Goal: Task Accomplishment & Management: Complete application form

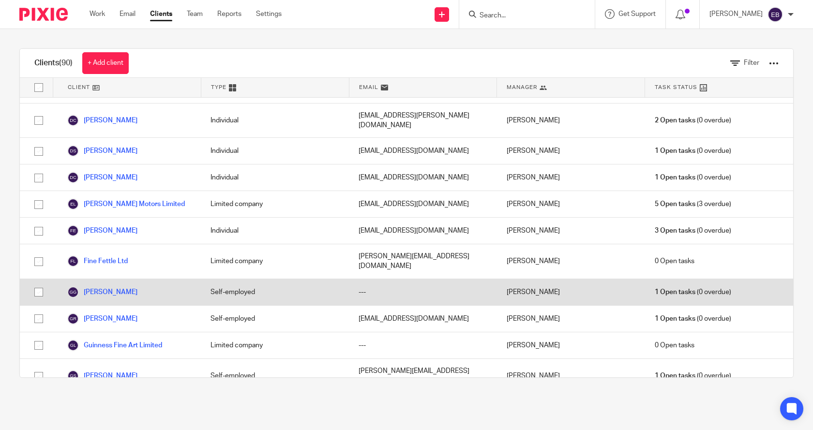
scroll to position [871, 0]
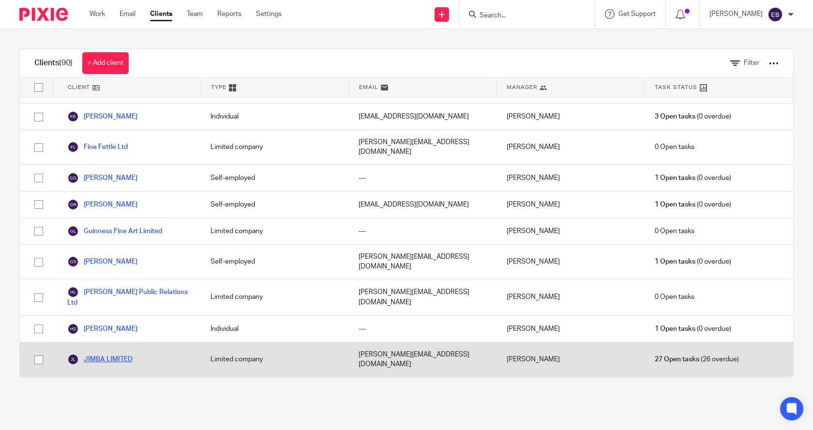
click at [113, 354] on link "JIMBA LIMITED" at bounding box center [99, 360] width 65 height 12
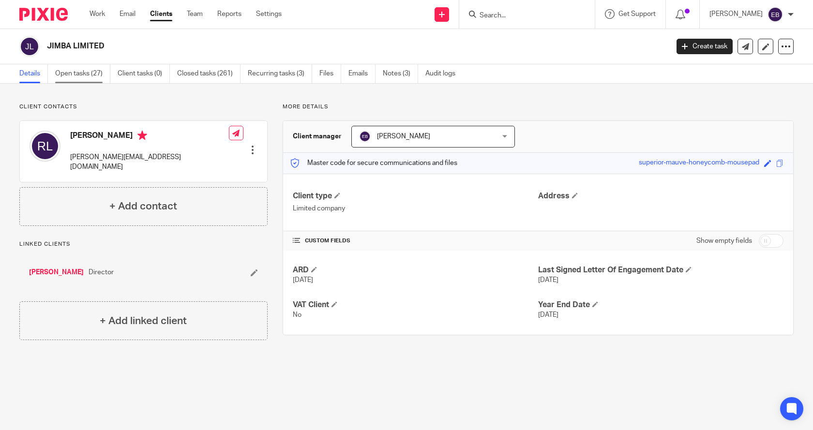
click at [79, 72] on link "Open tasks (27)" at bounding box center [82, 73] width 55 height 19
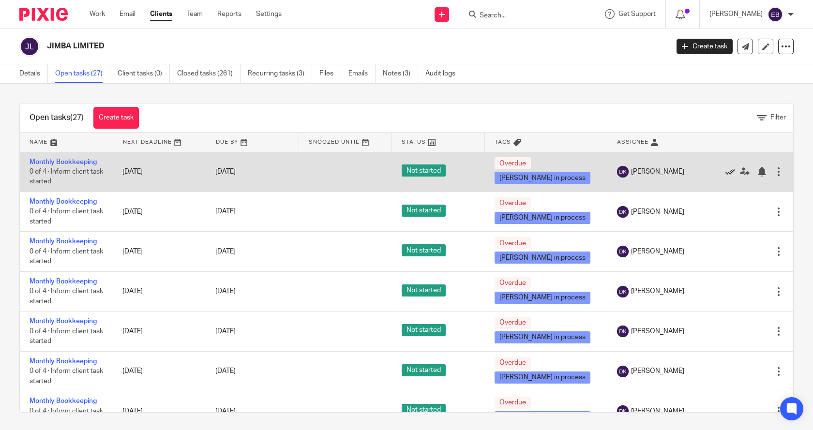
click at [726, 170] on icon at bounding box center [731, 172] width 10 height 10
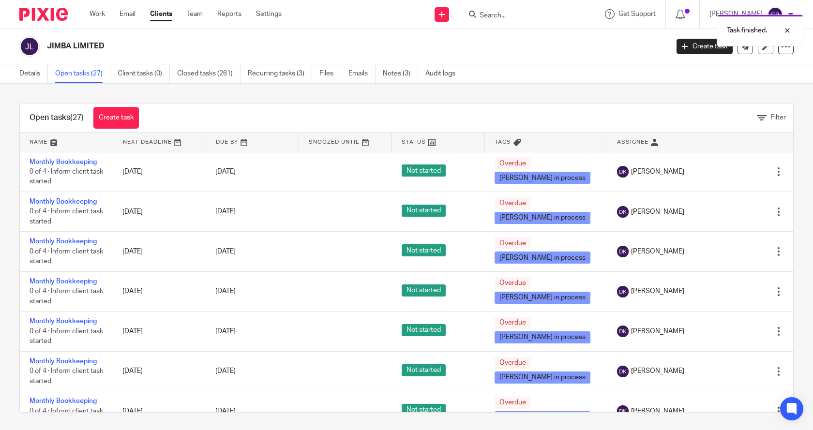
click at [726, 170] on icon at bounding box center [731, 172] width 10 height 10
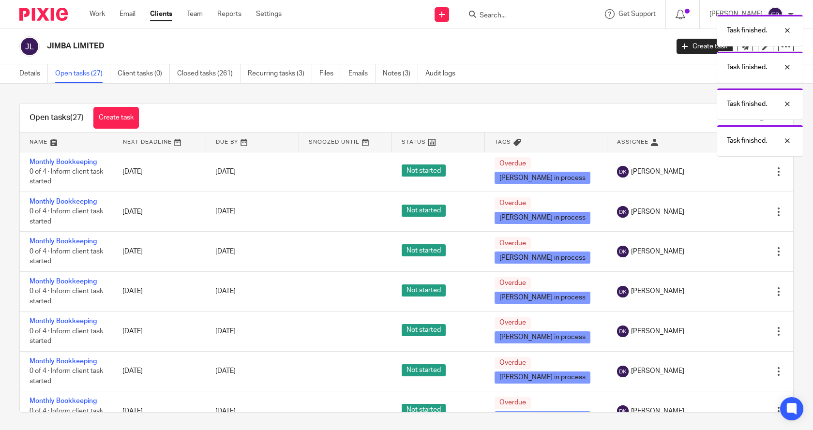
click at [726, 170] on icon at bounding box center [731, 172] width 10 height 10
click at [709, 170] on div "Task finished. Task finished. Task finished. Task finished. Task finished." at bounding box center [605, 102] width 397 height 184
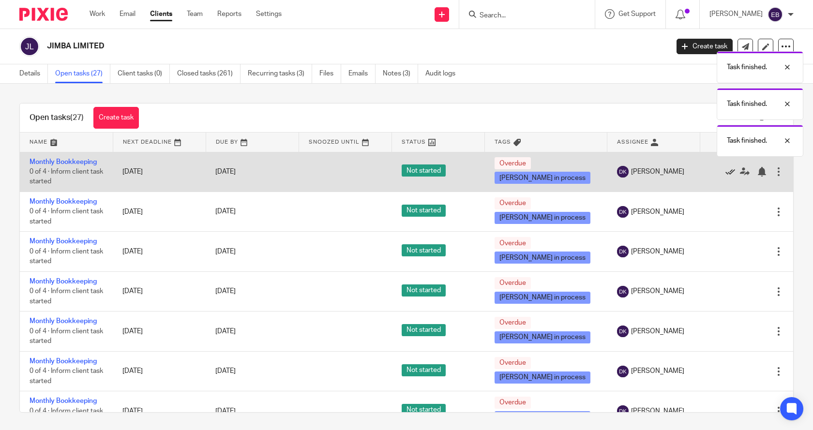
click at [726, 170] on icon at bounding box center [731, 172] width 10 height 10
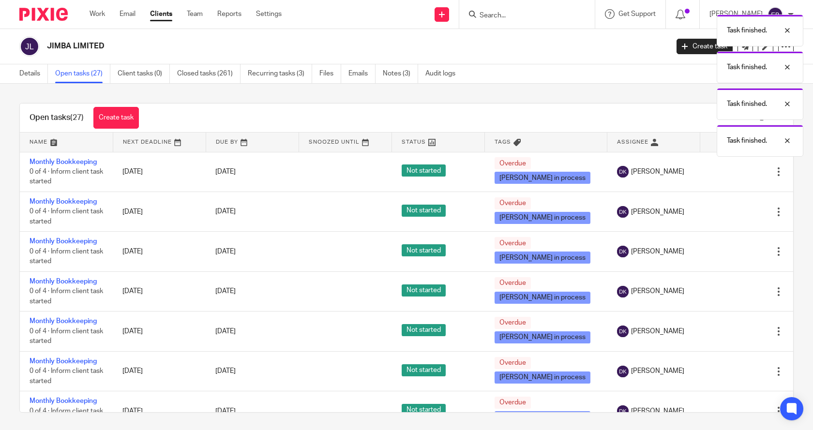
click at [726, 170] on icon at bounding box center [731, 172] width 10 height 10
click at [709, 170] on body "Work Email Clients Team Reports Settings Work Email Clients Team Reports Settin…" at bounding box center [406, 215] width 813 height 430
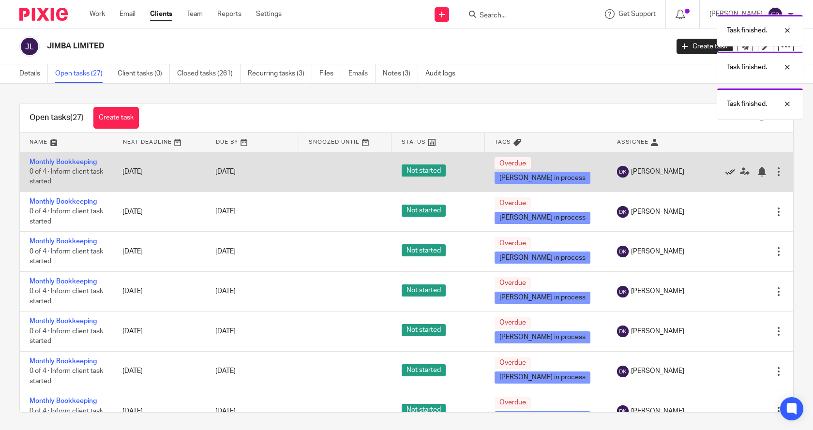
click at [726, 170] on icon at bounding box center [731, 172] width 10 height 10
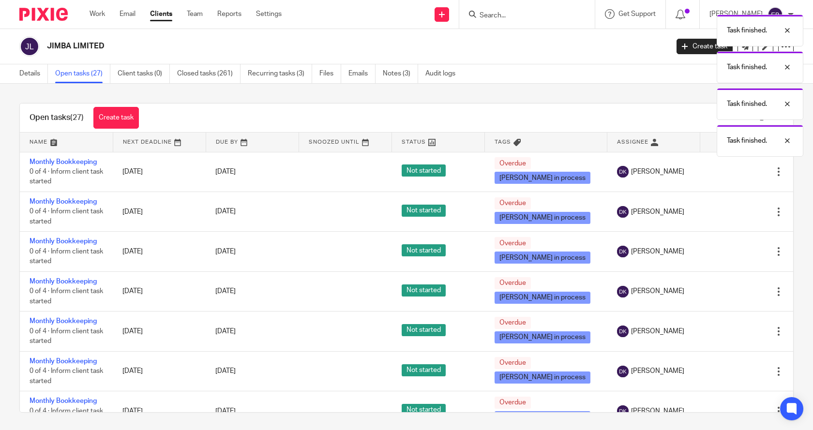
click at [726, 170] on icon at bounding box center [731, 172] width 10 height 10
click at [709, 170] on div "Task finished. Task finished. Task finished. Task finished. Task finished." at bounding box center [605, 102] width 397 height 184
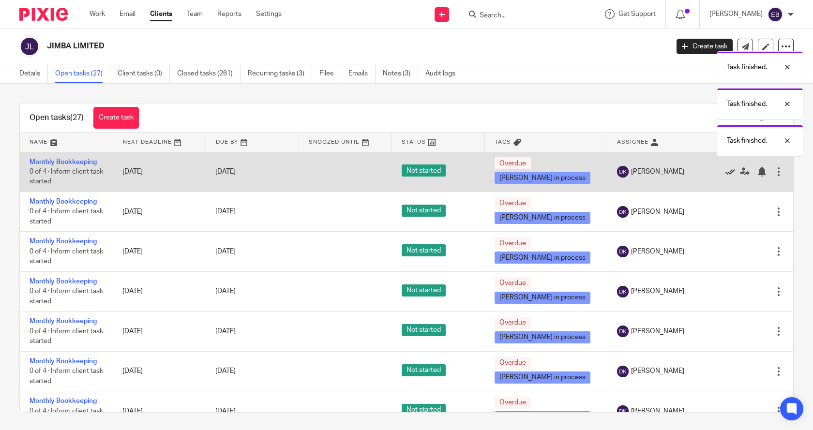
click at [726, 170] on icon at bounding box center [731, 172] width 10 height 10
click at [726, 171] on icon at bounding box center [731, 172] width 10 height 10
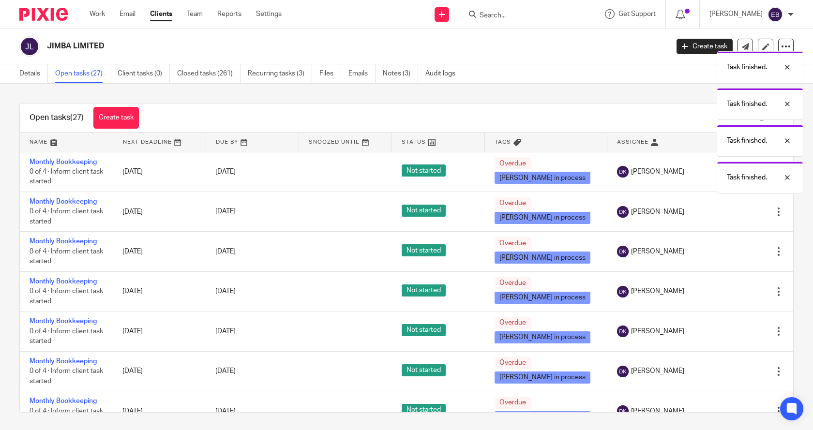
click at [709, 171] on div "Task finished. Task finished. Task finished. Task finished. Task finished." at bounding box center [605, 102] width 397 height 184
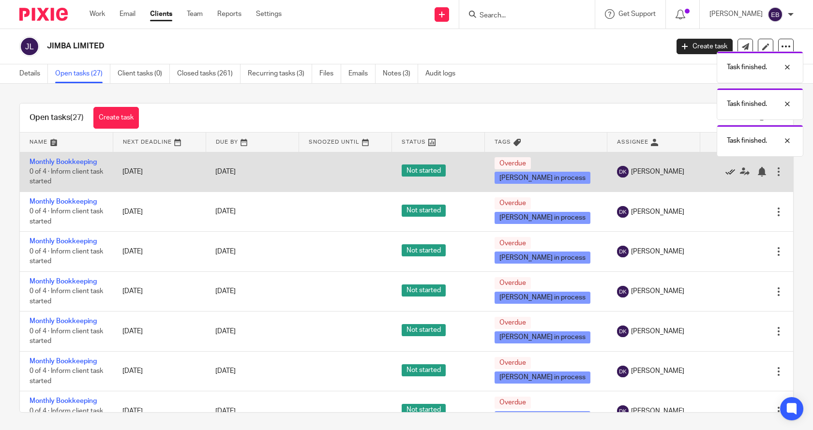
click at [726, 174] on icon at bounding box center [731, 172] width 10 height 10
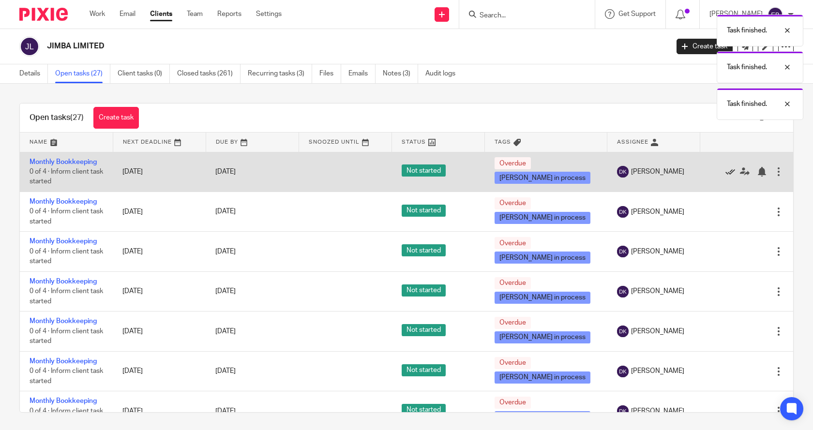
click at [726, 173] on icon at bounding box center [731, 172] width 10 height 10
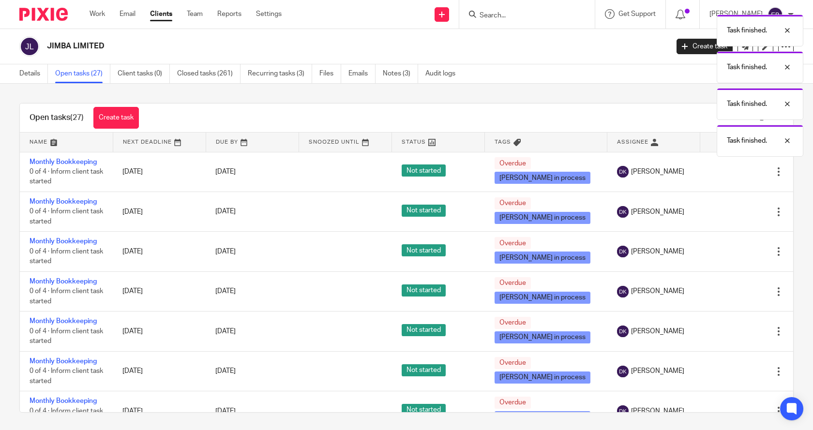
click at [726, 173] on icon at bounding box center [731, 172] width 10 height 10
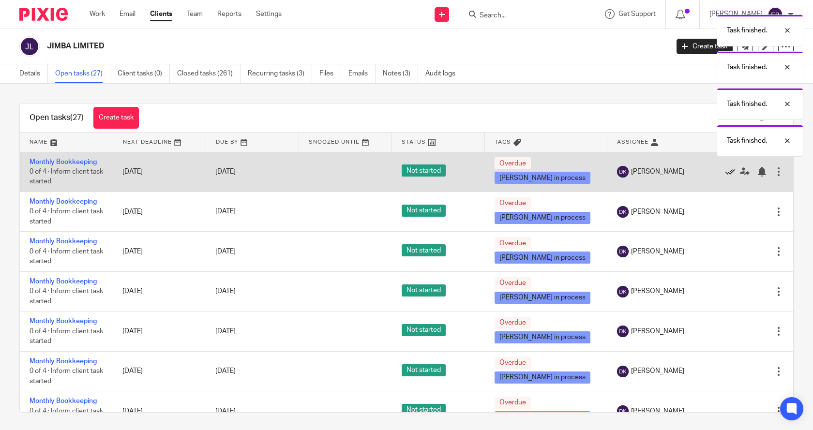
click at [726, 173] on icon at bounding box center [731, 172] width 10 height 10
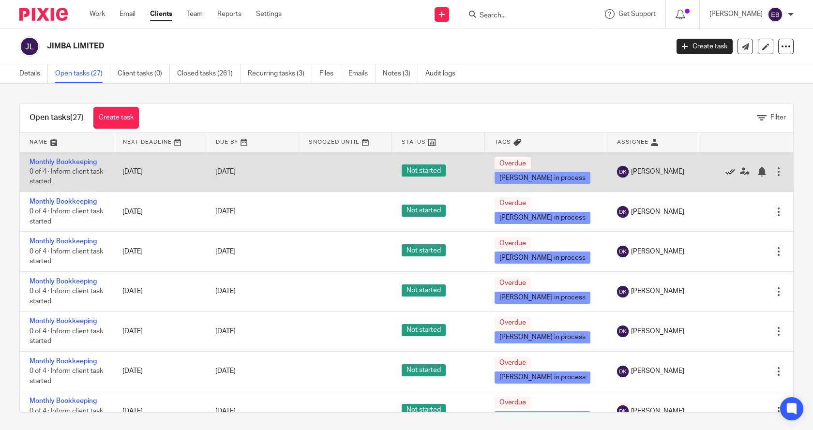
click at [726, 170] on icon at bounding box center [731, 172] width 10 height 10
click at [726, 171] on icon at bounding box center [731, 172] width 10 height 10
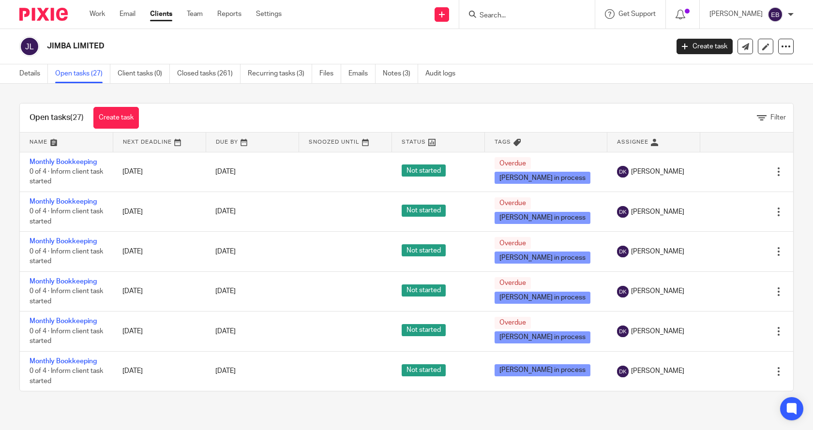
click at [710, 171] on div at bounding box center [742, 172] width 64 height 10
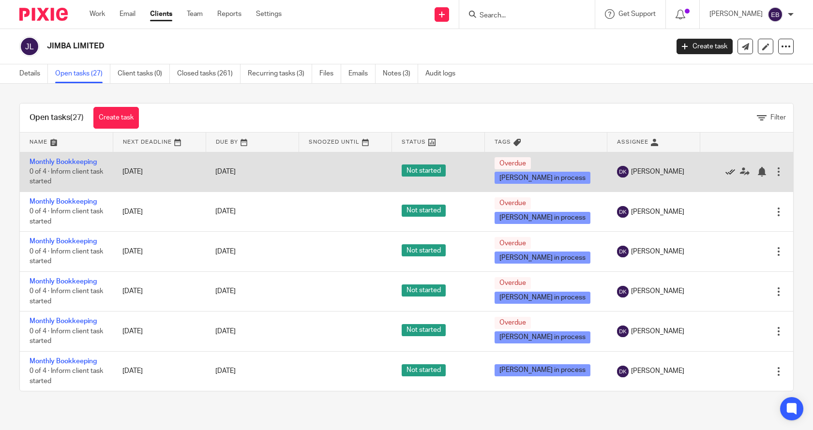
click at [726, 172] on icon at bounding box center [731, 172] width 10 height 10
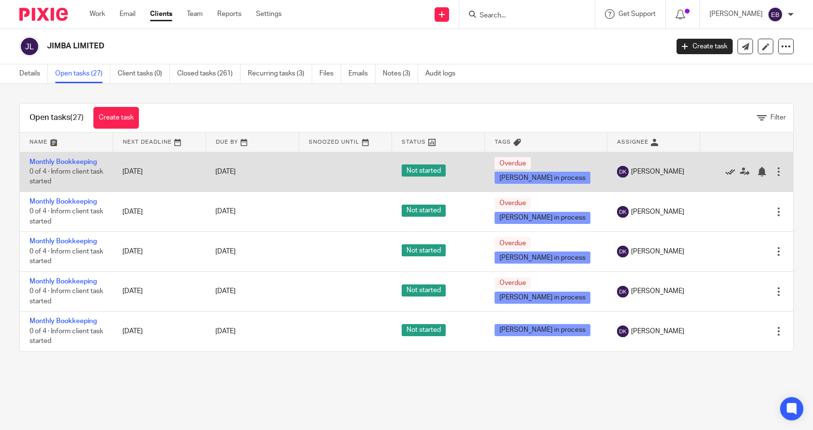
click at [726, 171] on icon at bounding box center [731, 172] width 10 height 10
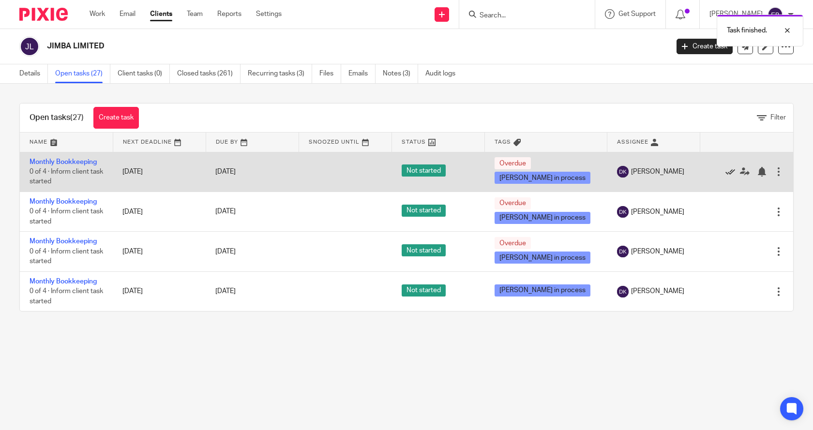
click at [726, 171] on icon at bounding box center [731, 172] width 10 height 10
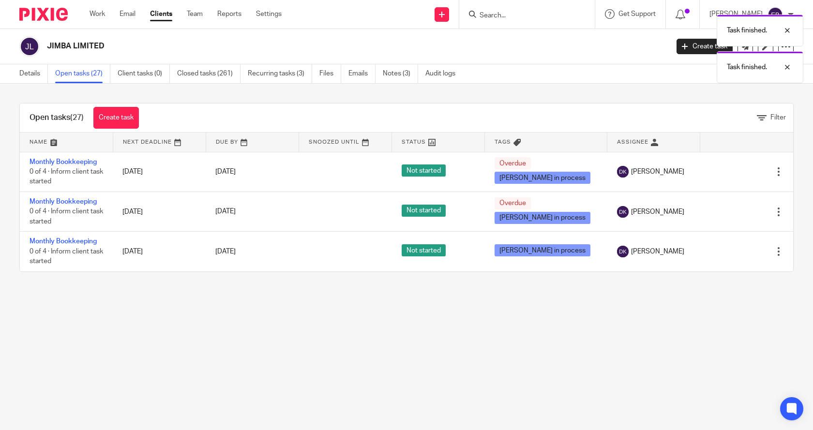
click at [726, 171] on icon at bounding box center [731, 172] width 10 height 10
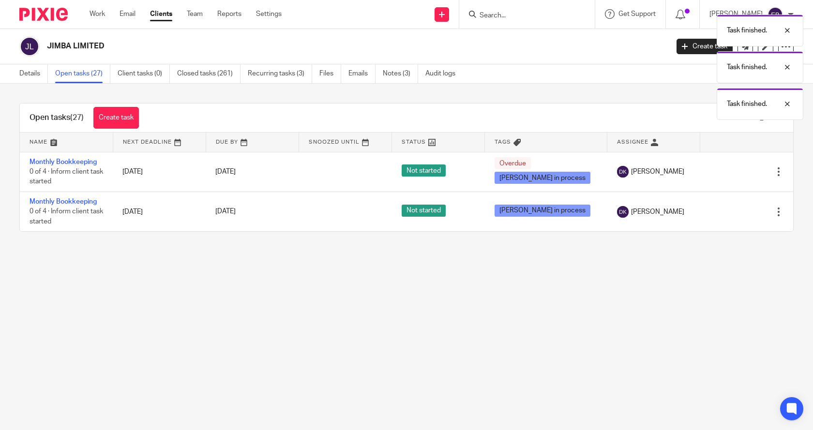
click at [726, 171] on icon at bounding box center [731, 172] width 10 height 10
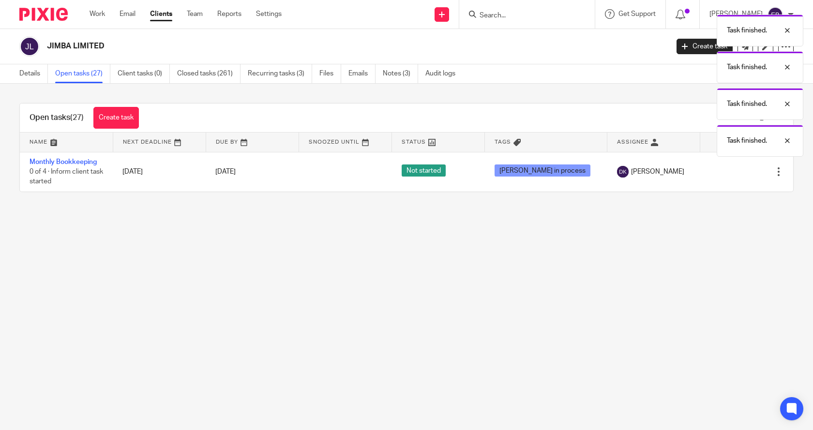
click at [726, 171] on icon at bounding box center [731, 172] width 10 height 10
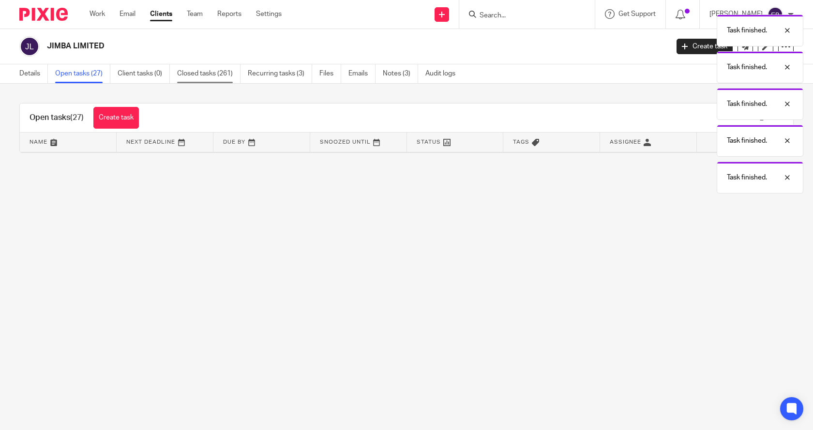
click at [207, 76] on link "Closed tasks (261)" at bounding box center [208, 73] width 63 height 19
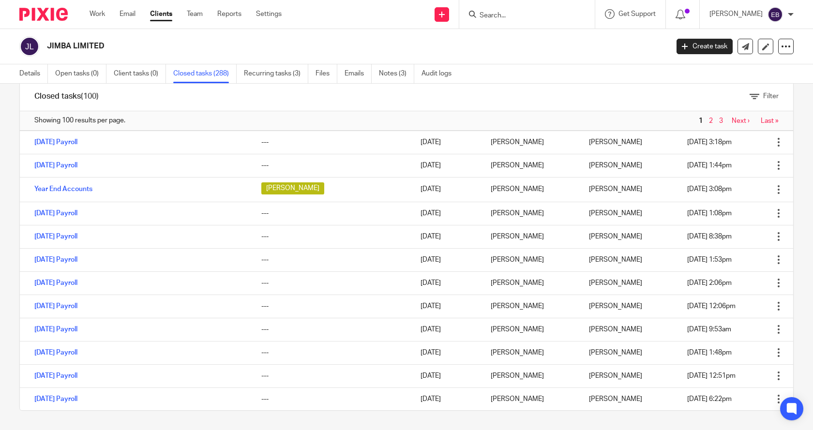
scroll to position [1184, 0]
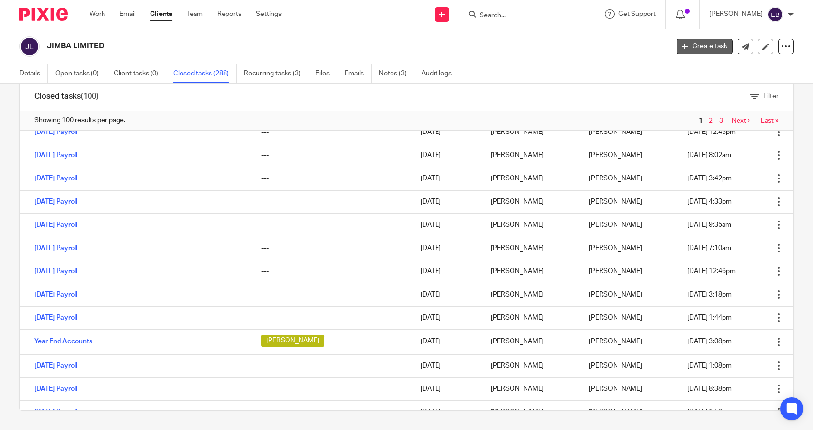
click at [699, 46] on link "Create task" at bounding box center [705, 46] width 56 height 15
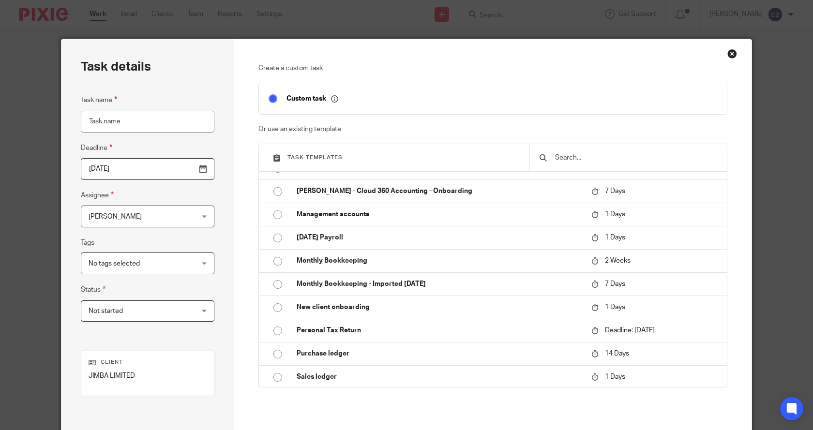
scroll to position [87, 0]
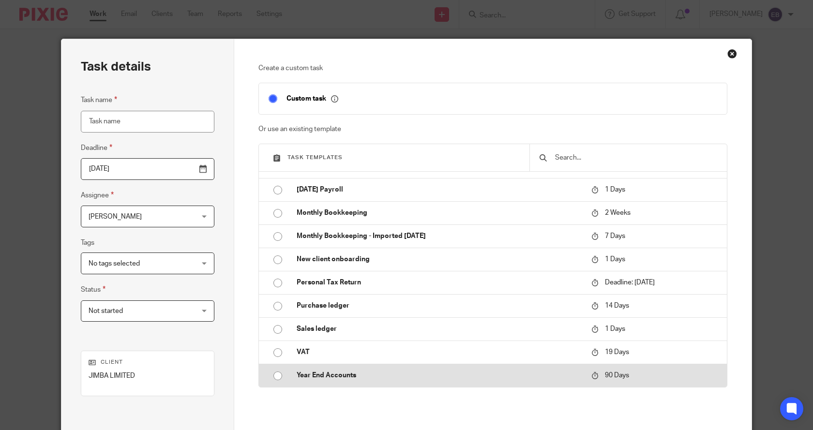
click at [274, 378] on input "radio" at bounding box center [278, 376] width 18 height 18
type input "2025-12-14"
type input "Year End Accounts"
checkbox input "false"
radio input "false"
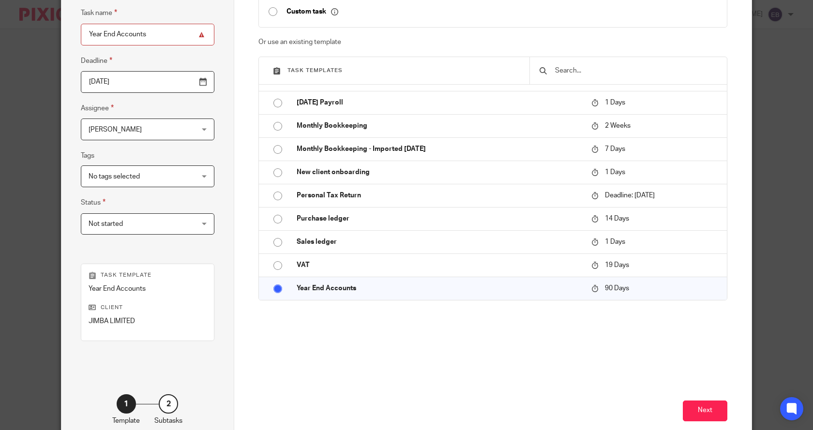
scroll to position [97, 0]
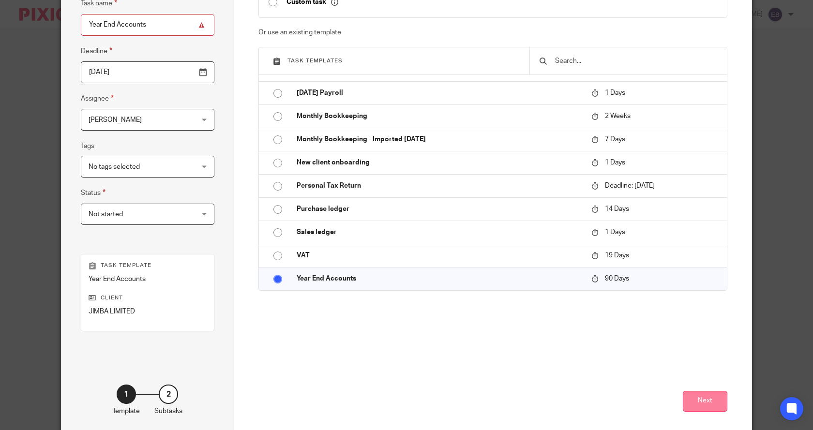
click at [709, 404] on button "Next" at bounding box center [705, 401] width 45 height 21
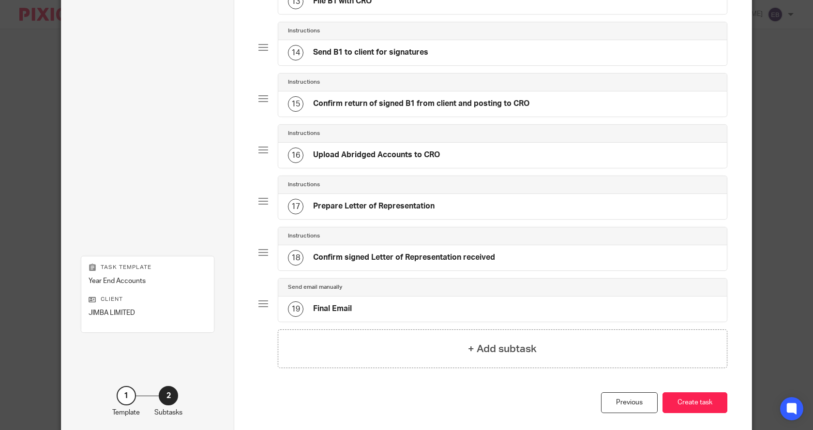
scroll to position [781, 0]
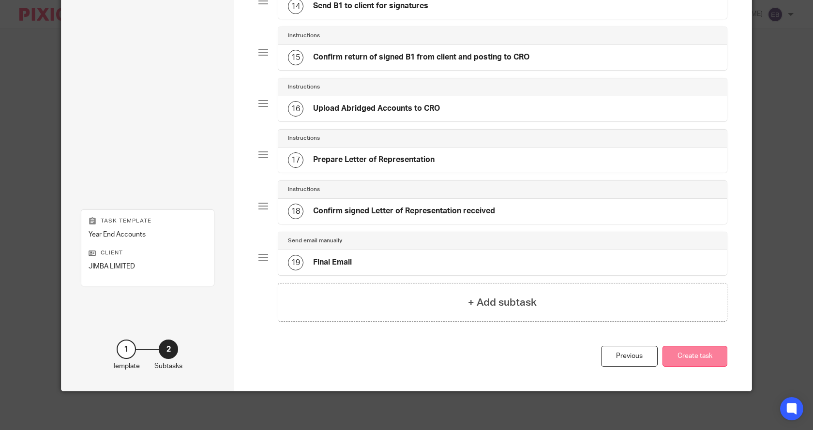
click at [706, 355] on button "Create task" at bounding box center [695, 356] width 65 height 21
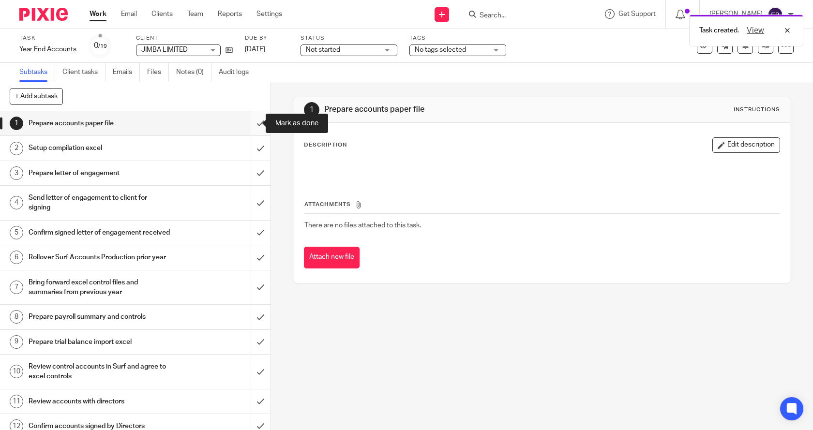
click at [250, 123] on input "submit" at bounding box center [135, 123] width 271 height 24
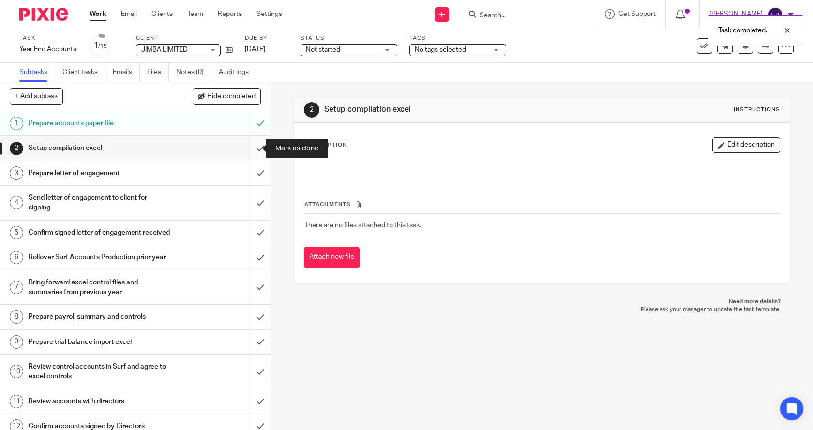
click at [249, 148] on input "submit" at bounding box center [135, 148] width 271 height 24
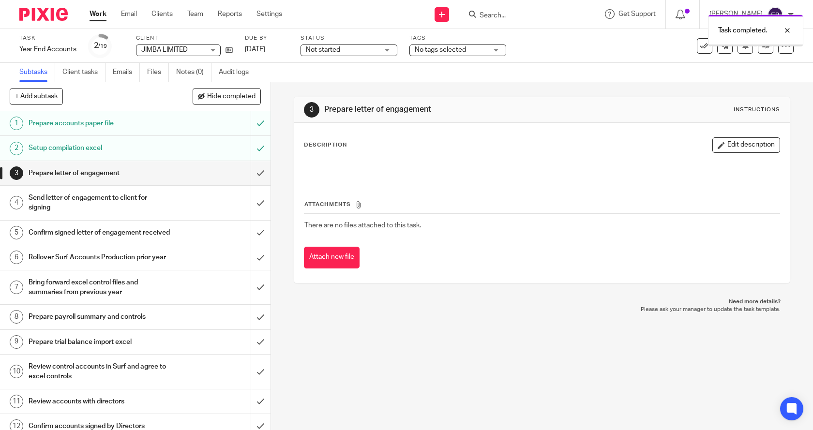
click at [251, 169] on input "submit" at bounding box center [135, 173] width 271 height 24
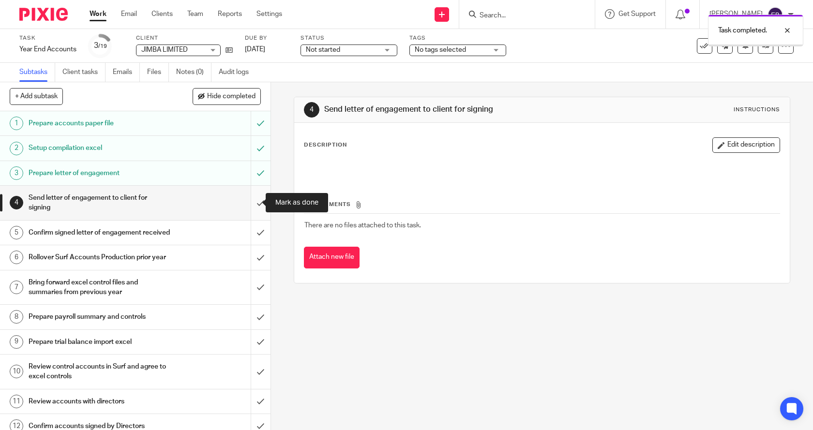
click at [250, 202] on input "submit" at bounding box center [135, 203] width 271 height 34
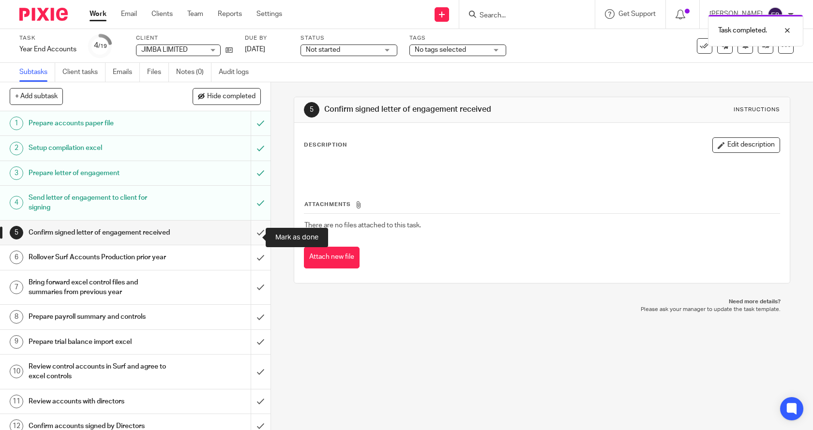
click at [250, 238] on input "submit" at bounding box center [135, 233] width 271 height 24
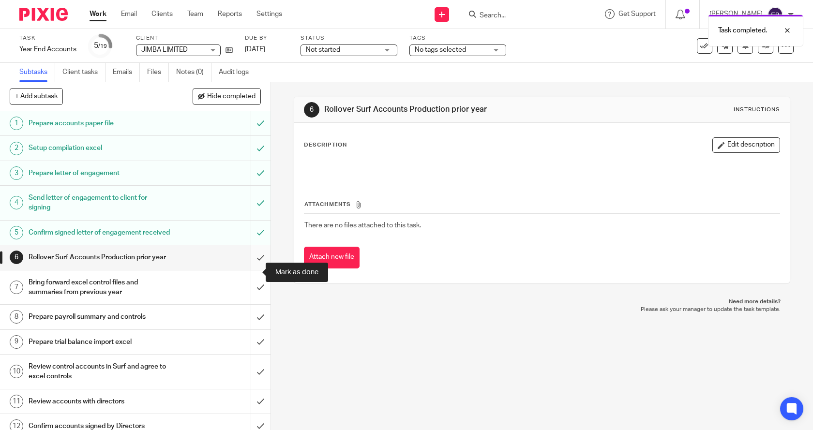
click at [250, 270] on input "submit" at bounding box center [135, 257] width 271 height 24
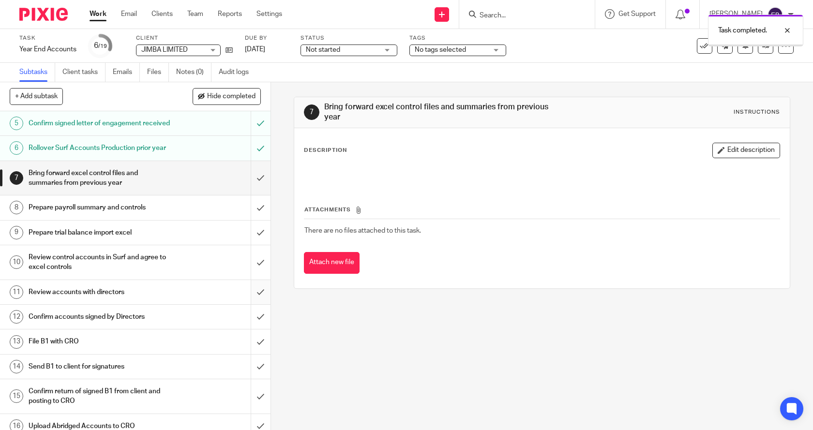
scroll to position [145, 0]
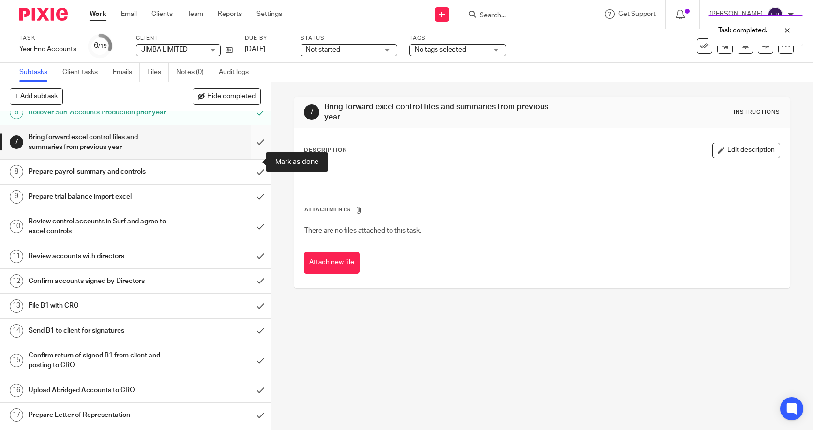
click at [251, 160] on input "submit" at bounding box center [135, 142] width 271 height 34
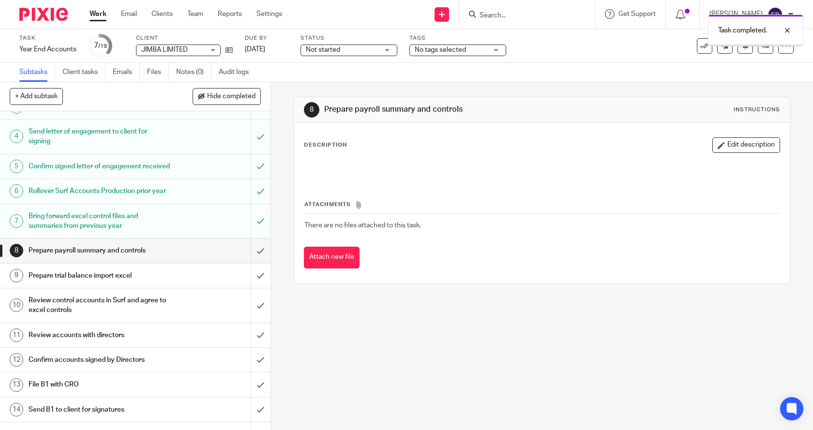
scroll to position [194, 0]
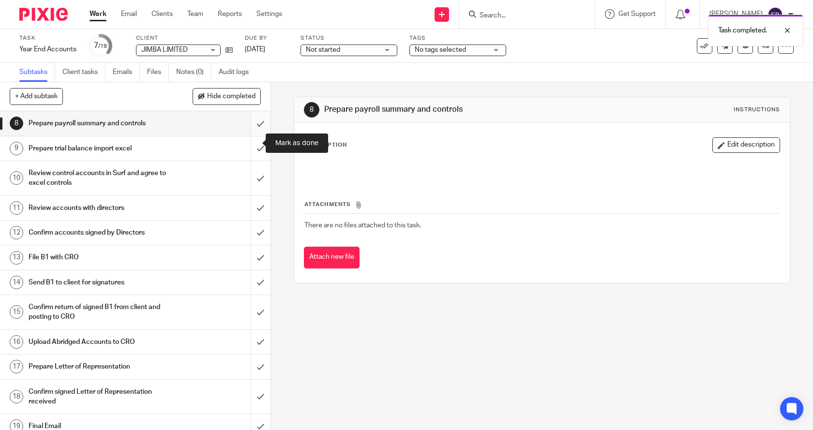
click at [251, 136] on input "submit" at bounding box center [135, 123] width 271 height 24
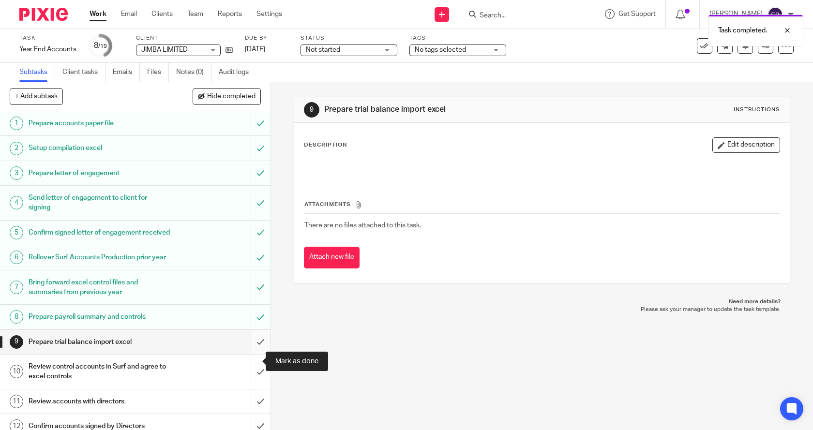
click at [249, 354] on input "submit" at bounding box center [135, 342] width 271 height 24
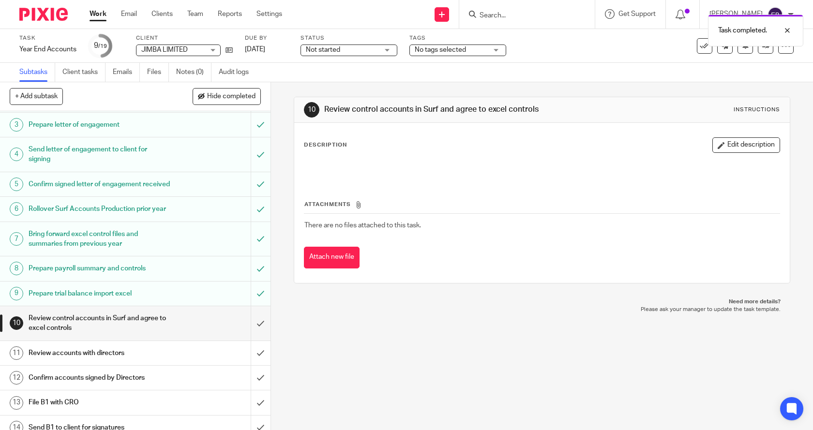
scroll to position [145, 0]
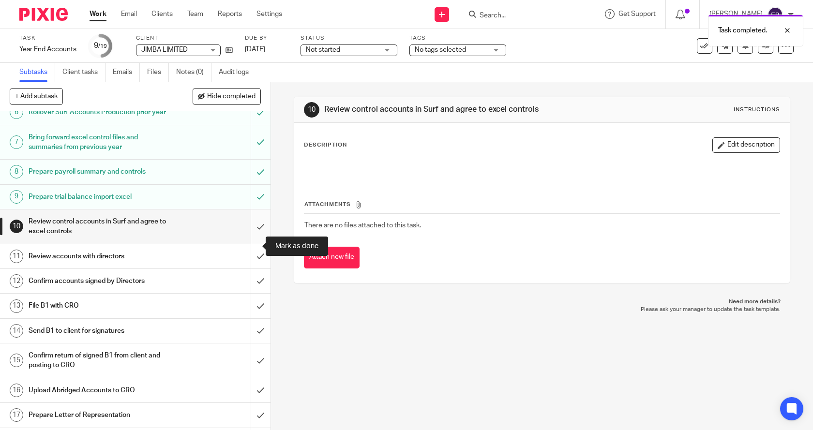
click at [252, 241] on input "submit" at bounding box center [135, 227] width 271 height 34
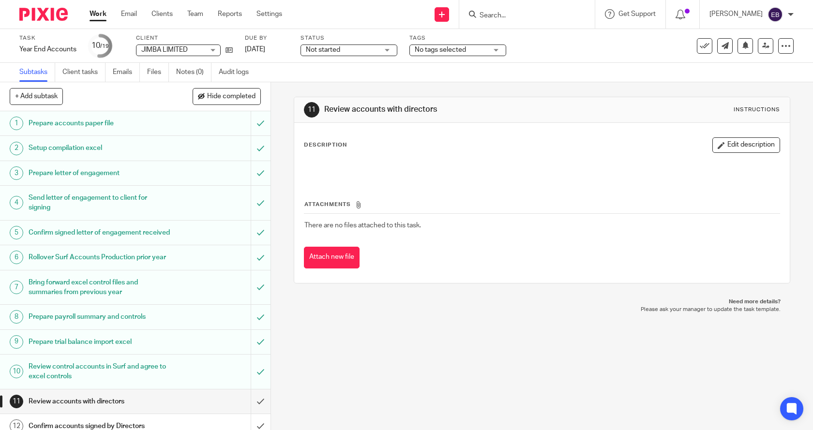
click at [388, 50] on div "Not started Not started" at bounding box center [349, 51] width 97 height 12
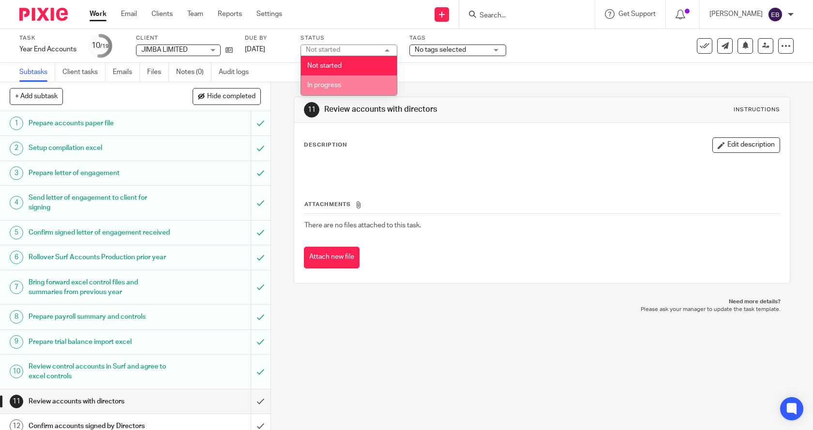
click at [318, 88] on span "In progress" at bounding box center [324, 85] width 34 height 7
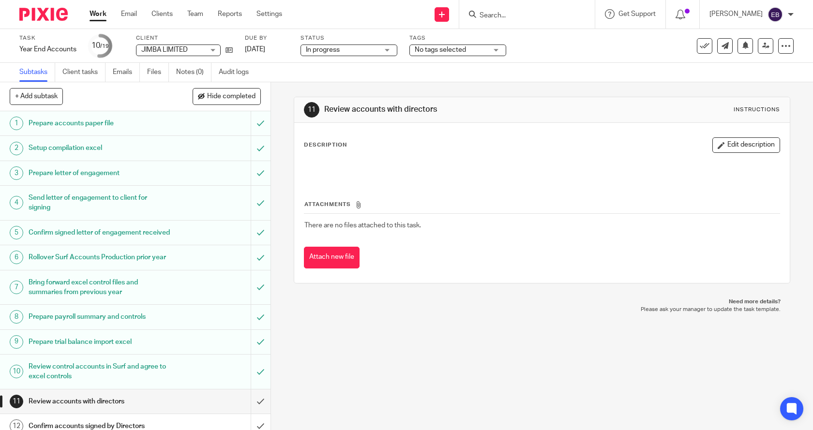
click at [498, 48] on div "No tags selected" at bounding box center [458, 51] width 97 height 12
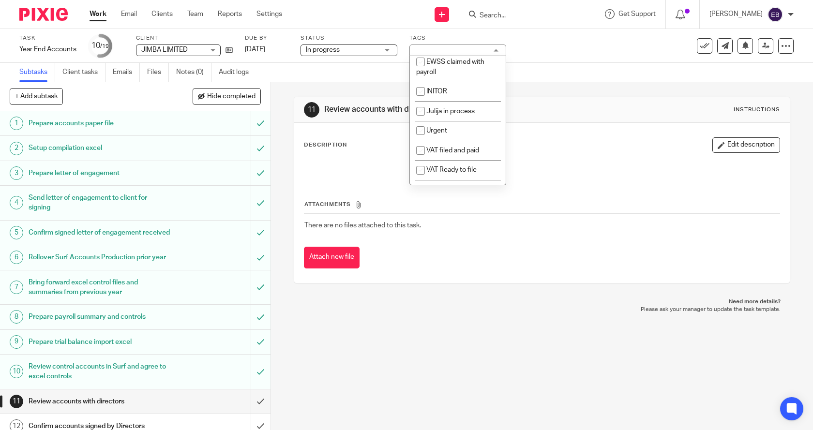
scroll to position [145, 0]
click at [420, 79] on input "checkbox" at bounding box center [420, 88] width 18 height 18
checkbox input "true"
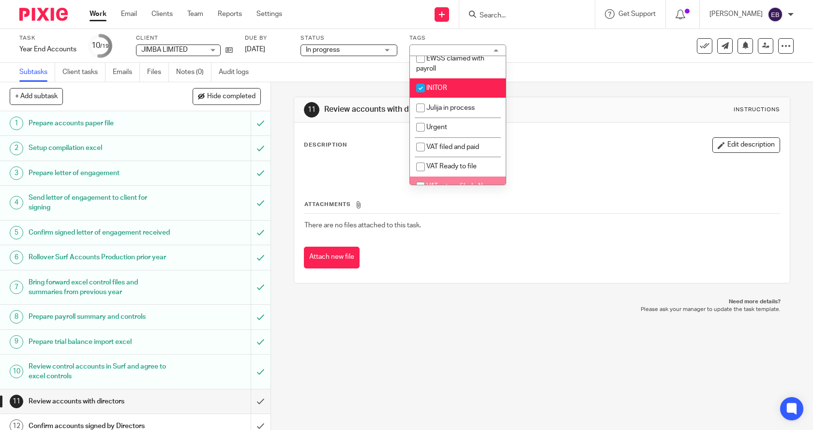
drag, startPoint x: 630, startPoint y: 336, endPoint x: 627, endPoint y: 343, distance: 7.4
click at [630, 339] on div "11 Review accounts with directors Instructions Description Edit description Att…" at bounding box center [542, 256] width 542 height 348
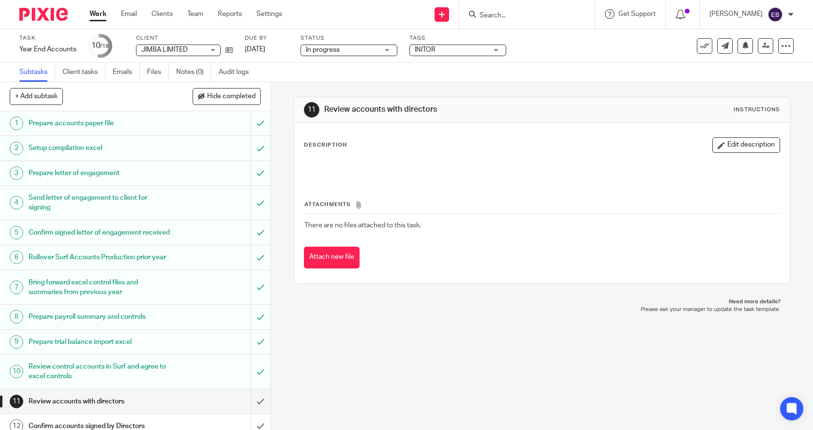
click at [554, 352] on div "11 Review accounts with directors Instructions Description Edit description Att…" at bounding box center [542, 256] width 542 height 348
click at [100, 12] on link "Work" at bounding box center [98, 14] width 17 height 10
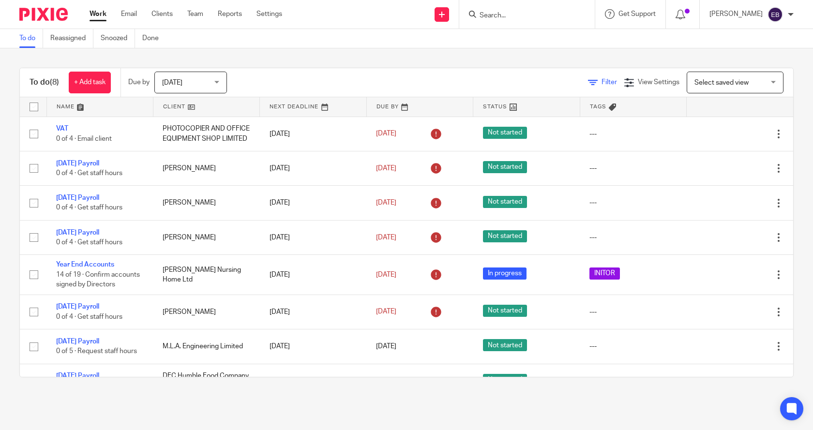
click at [588, 82] on icon at bounding box center [593, 83] width 10 height 10
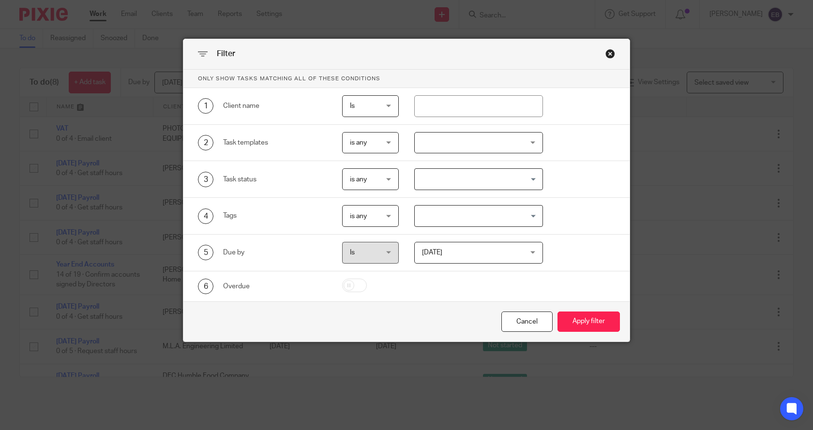
click at [444, 142] on div at bounding box center [478, 143] width 129 height 22
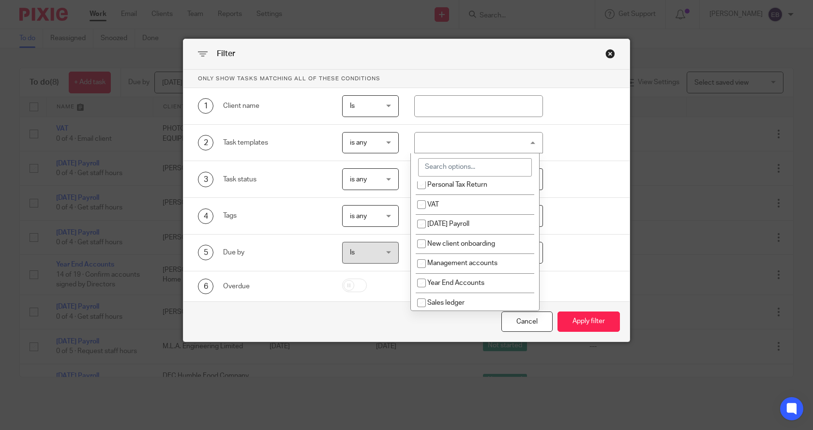
scroll to position [48, 0]
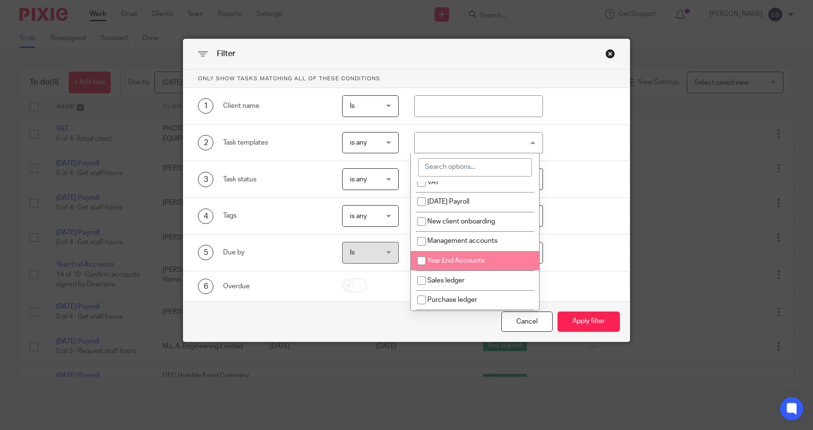
click at [456, 258] on span "Year End Accounts" at bounding box center [455, 261] width 57 height 7
checkbox input "true"
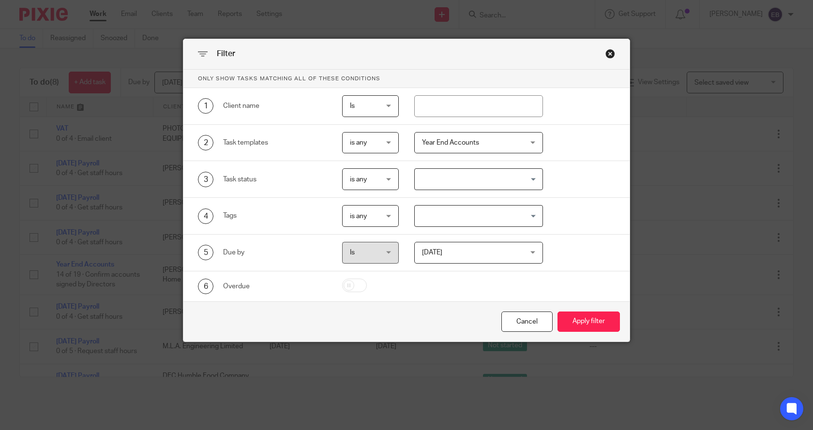
drag, startPoint x: 444, startPoint y: 319, endPoint x: 447, endPoint y: 314, distance: 5.4
click at [446, 318] on div "Cancel Apply filter" at bounding box center [406, 322] width 446 height 41
click at [429, 256] on span "Today" at bounding box center [470, 253] width 97 height 20
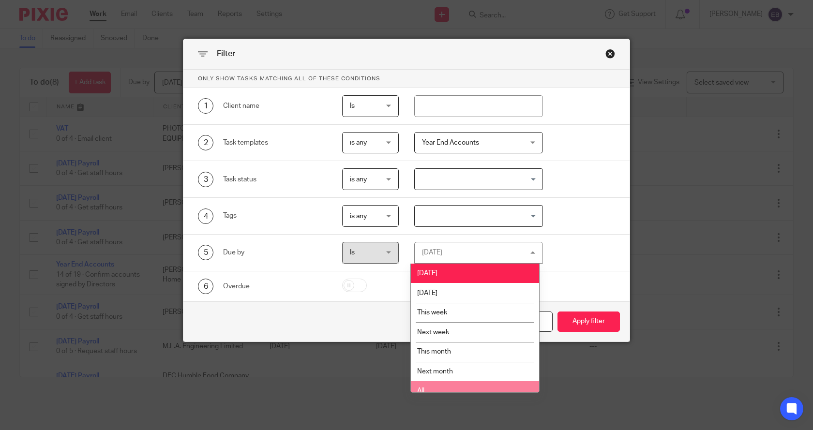
click at [426, 390] on li "All" at bounding box center [475, 391] width 128 height 20
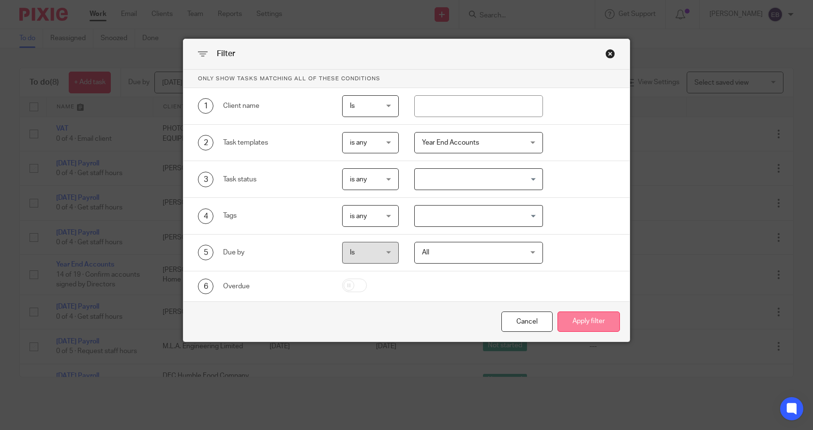
click at [577, 325] on button "Apply filter" at bounding box center [589, 322] width 62 height 21
